Goal: Task Accomplishment & Management: Manage account settings

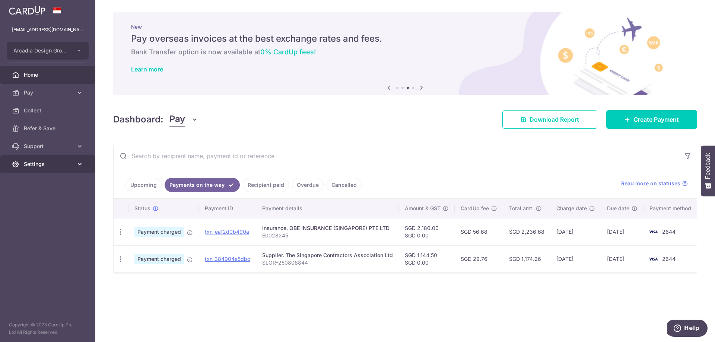
click at [20, 163] on link "Settings" at bounding box center [47, 164] width 95 height 18
click at [33, 206] on link "Logout" at bounding box center [47, 200] width 95 height 18
